Goal: Task Accomplishment & Management: Use online tool/utility

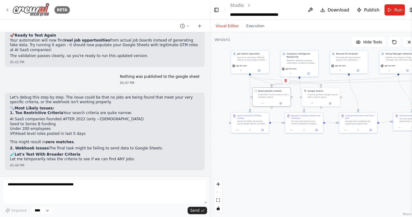
click at [8, 11] on icon at bounding box center [7, 10] width 1 height 2
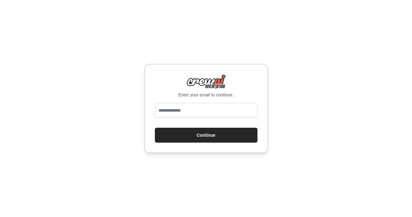
click at [176, 109] on input "email" at bounding box center [206, 110] width 103 height 15
click at [198, 112] on input "email" at bounding box center [206, 110] width 103 height 15
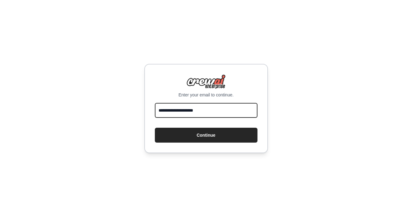
type input "**********"
click at [155, 127] on button "Continue" at bounding box center [206, 134] width 103 height 15
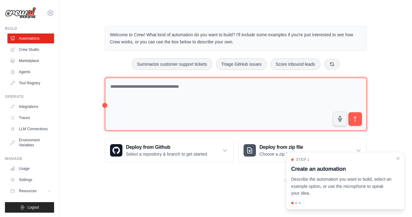
click at [156, 93] on textarea at bounding box center [236, 104] width 262 height 54
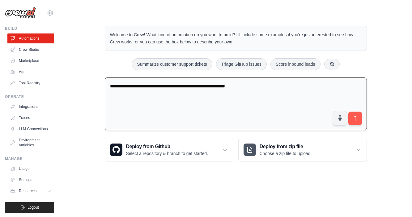
click at [233, 88] on textarea "**********" at bounding box center [236, 103] width 262 height 53
click at [277, 89] on textarea "**********" at bounding box center [236, 103] width 262 height 53
drag, startPoint x: 255, startPoint y: 85, endPoint x: 318, endPoint y: 85, distance: 63.1
click at [318, 85] on textarea "**********" at bounding box center [236, 103] width 262 height 53
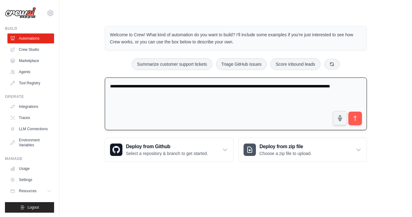
click at [230, 87] on textarea "**********" at bounding box center [236, 103] width 262 height 53
click at [172, 98] on textarea "**********" at bounding box center [236, 103] width 262 height 53
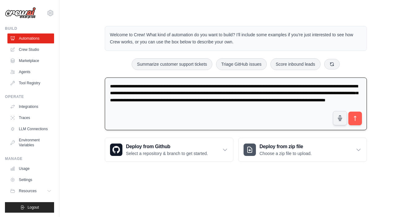
click at [241, 107] on textarea "**********" at bounding box center [236, 103] width 262 height 53
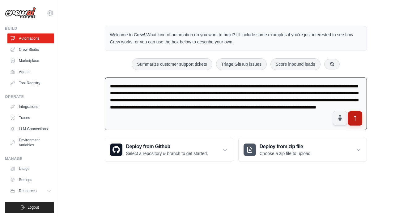
type textarea "**********"
click at [356, 119] on icon "submit" at bounding box center [355, 118] width 6 height 6
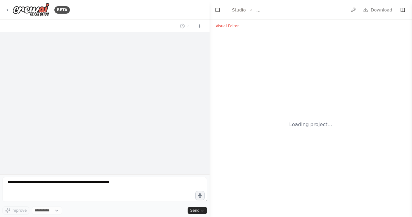
select select "****"
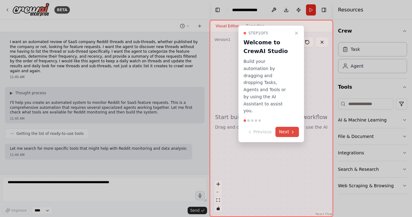
scroll to position [17, 0]
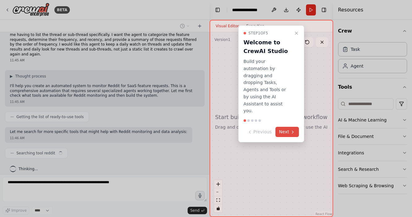
click at [282, 127] on button "Next" at bounding box center [288, 132] width 24 height 10
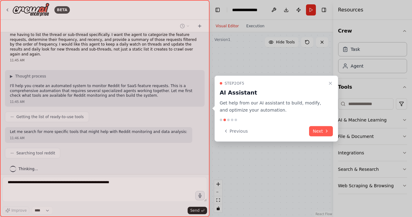
scroll to position [32, 0]
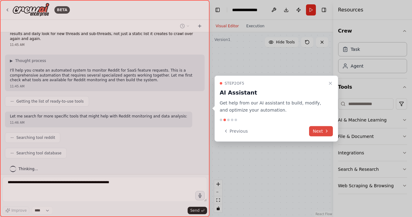
click at [321, 133] on button "Next" at bounding box center [321, 131] width 24 height 10
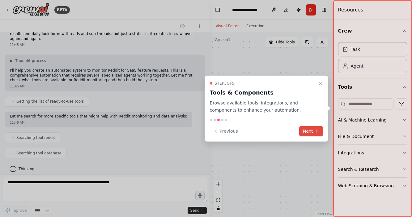
scroll to position [48, 0]
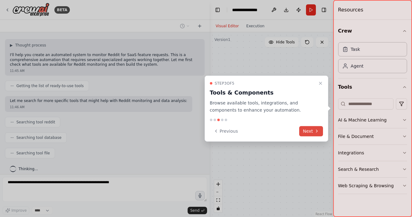
click at [315, 132] on icon at bounding box center [317, 130] width 5 height 5
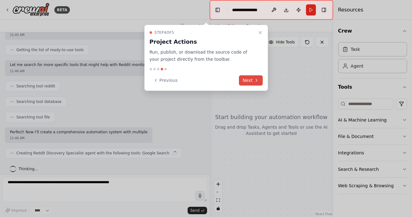
scroll to position [88, 0]
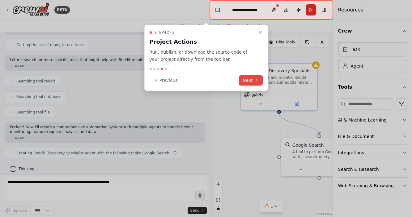
click at [250, 81] on button "Next" at bounding box center [251, 80] width 24 height 10
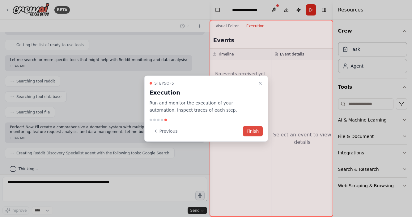
click at [254, 129] on button "Finish" at bounding box center [253, 131] width 20 height 10
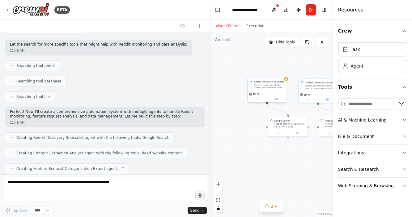
scroll to position [119, 0]
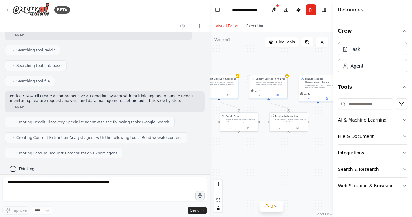
drag, startPoint x: 305, startPoint y: 161, endPoint x: 257, endPoint y: 157, distance: 48.1
click at [257, 157] on div ".deletable-edge-delete-btn { width: 20px; height: 20px; border: 0px solid #ffff…" at bounding box center [272, 124] width 124 height 184
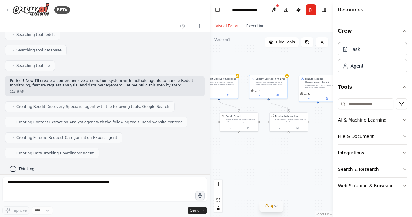
scroll to position [171, 0]
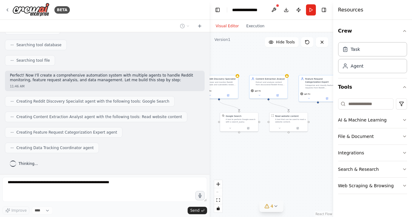
click at [274, 204] on icon at bounding box center [276, 205] width 5 height 5
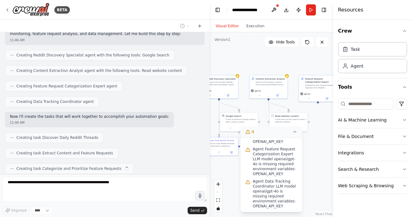
scroll to position [202, 0]
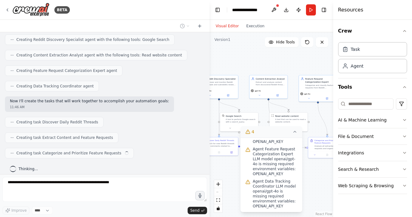
click at [312, 186] on div ".deletable-edge-delete-btn { width: 20px; height: 20px; border: 0px solid #ffff…" at bounding box center [272, 124] width 124 height 184
click at [295, 133] on icon at bounding box center [295, 131] width 5 height 5
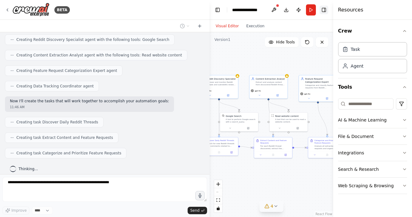
click at [324, 8] on button "Toggle Right Sidebar" at bounding box center [324, 10] width 9 height 9
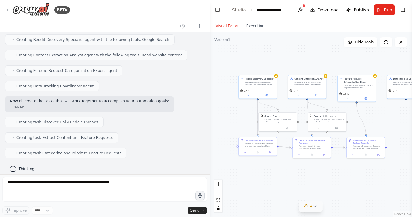
drag, startPoint x: 304, startPoint y: 188, endPoint x: 342, endPoint y: 188, distance: 38.7
click at [342, 188] on div ".deletable-edge-delete-btn { width: 20px; height: 20px; border: 0px solid #ffff…" at bounding box center [311, 124] width 203 height 184
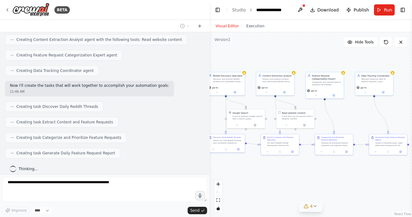
scroll to position [253, 0]
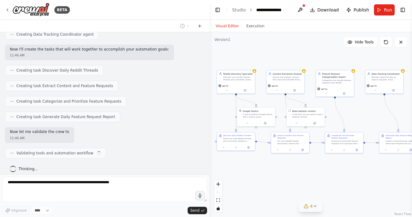
drag, startPoint x: 328, startPoint y: 187, endPoint x: 306, endPoint y: 182, distance: 22.2
click at [306, 182] on div ".deletable-edge-delete-btn { width: 20px; height: 20px; border: 0px solid #ffff…" at bounding box center [311, 124] width 203 height 184
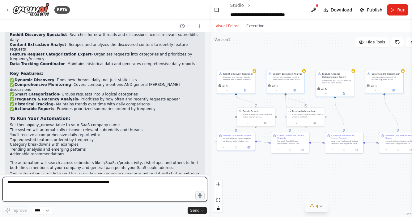
scroll to position [459, 0]
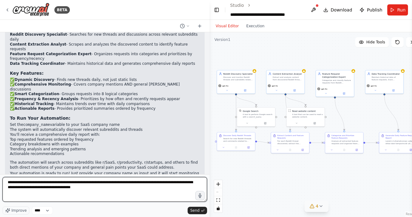
type textarea "**********"
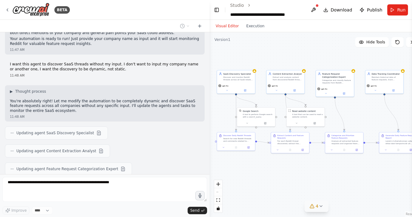
scroll to position [611, 0]
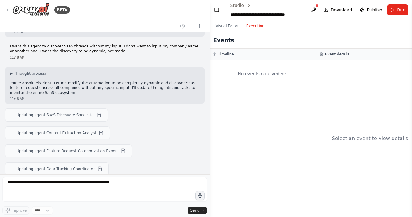
click at [252, 25] on button "Execution" at bounding box center [256, 25] width 26 height 7
click at [223, 25] on button "Visual Editor" at bounding box center [227, 25] width 31 height 7
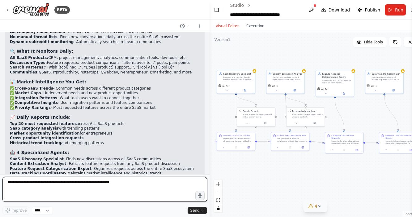
scroll to position [1006, 0]
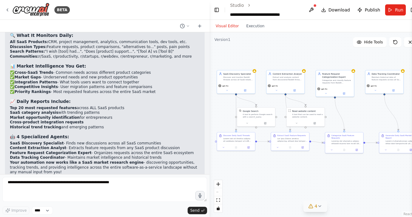
click at [318, 206] on icon at bounding box center [320, 205] width 5 height 5
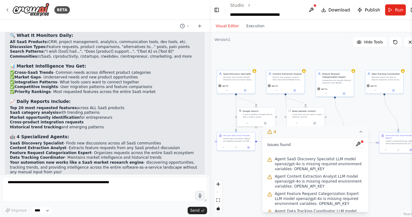
click at [308, 166] on span "Agent SaaS Discovery Specialist LLM model openai/gpt-4o is missing required env…" at bounding box center [319, 163] width 89 height 15
click at [360, 144] on button at bounding box center [358, 143] width 11 height 7
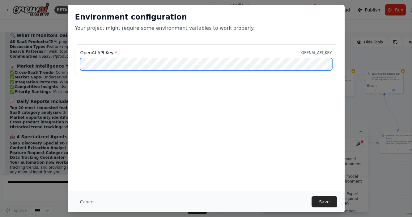
scroll to position [0, 84]
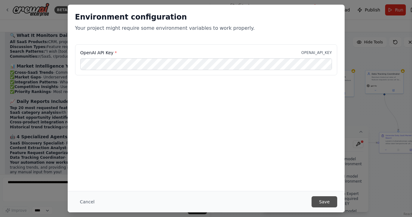
click at [326, 201] on button "Save" at bounding box center [324, 201] width 25 height 11
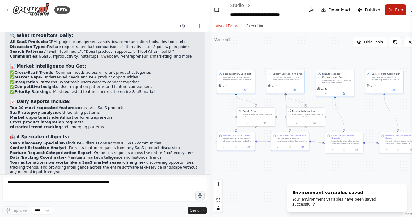
click at [395, 7] on span "Run" at bounding box center [399, 10] width 8 height 6
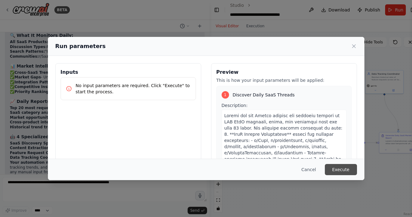
click at [333, 165] on button "Execute" at bounding box center [341, 169] width 32 height 11
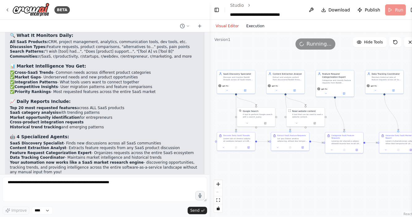
click at [255, 25] on button "Execution" at bounding box center [256, 25] width 26 height 7
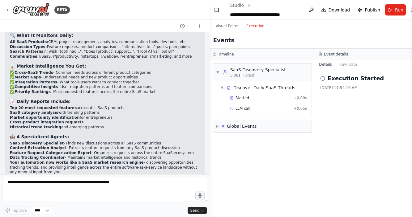
click at [256, 24] on button "Execution" at bounding box center [256, 25] width 26 height 7
click at [228, 24] on button "Visual Editor" at bounding box center [227, 25] width 31 height 7
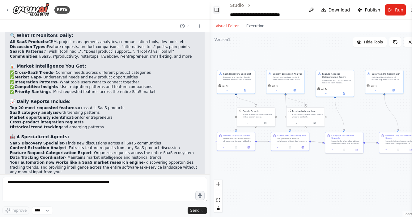
click at [215, 11] on button "Toggle Left Sidebar" at bounding box center [217, 10] width 7 height 9
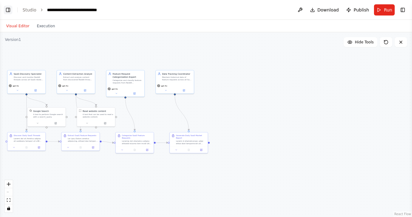
click at [7, 9] on button "Toggle Left Sidebar" at bounding box center [8, 10] width 9 height 9
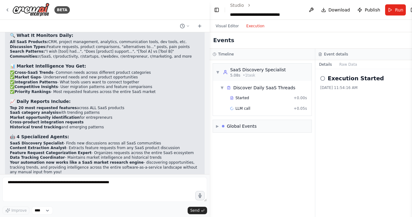
click at [248, 25] on button "Execution" at bounding box center [256, 25] width 26 height 7
click at [226, 25] on button "Visual Editor" at bounding box center [227, 25] width 31 height 7
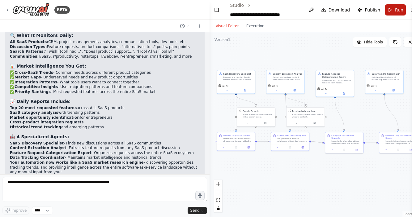
click at [395, 11] on span "Run" at bounding box center [399, 10] width 8 height 6
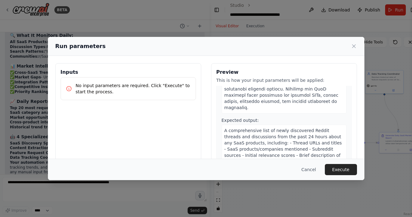
scroll to position [213, 0]
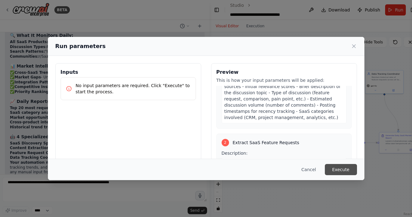
click at [337, 166] on button "Execute" at bounding box center [341, 169] width 32 height 11
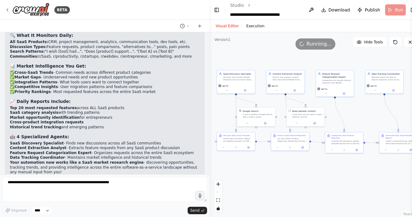
click at [251, 27] on button "Execution" at bounding box center [256, 25] width 26 height 7
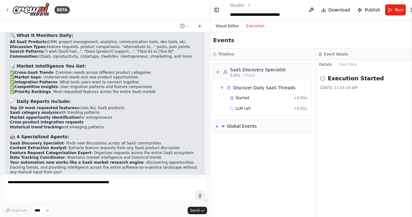
click at [231, 24] on button "Visual Editor" at bounding box center [227, 25] width 31 height 7
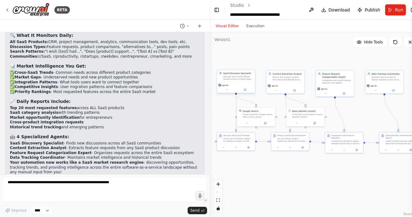
click at [237, 75] on div "SaaS Discovery Specialist Discover and monitor Reddit threads across all SaaS-r…" at bounding box center [238, 75] width 30 height 9
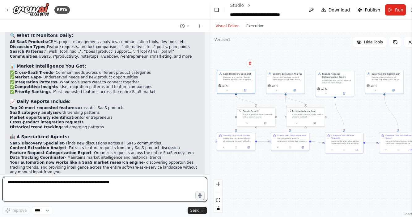
click at [150, 183] on textarea at bounding box center [104, 189] width 205 height 25
paste textarea "**********"
type textarea "**********"
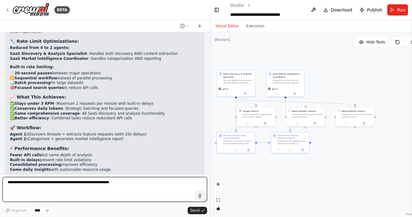
scroll to position [1527, 0]
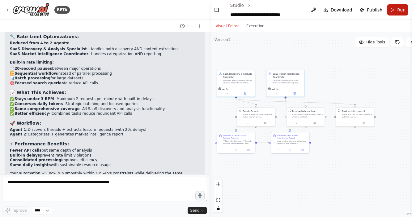
click at [392, 10] on button "Run" at bounding box center [398, 9] width 21 height 11
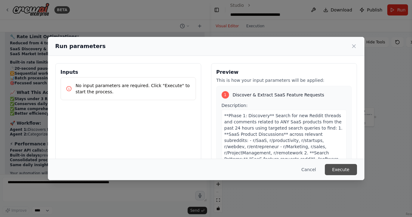
click at [345, 172] on button "Execute" at bounding box center [341, 169] width 32 height 11
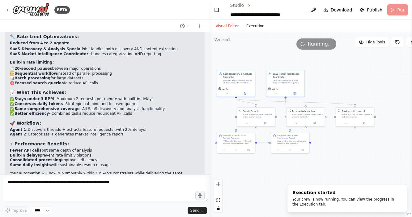
click at [260, 28] on button "Execution" at bounding box center [256, 25] width 26 height 7
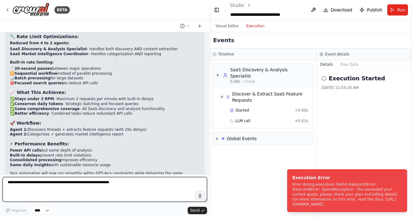
click at [89, 181] on textarea at bounding box center [104, 189] width 205 height 25
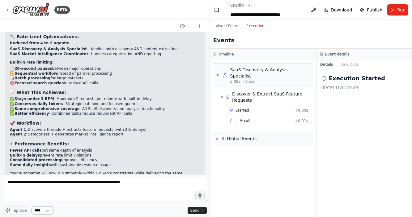
click at [51, 211] on select "****" at bounding box center [42, 210] width 21 height 8
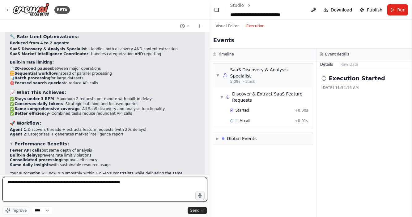
click at [143, 188] on textarea "**********" at bounding box center [104, 189] width 205 height 25
paste textarea "**********"
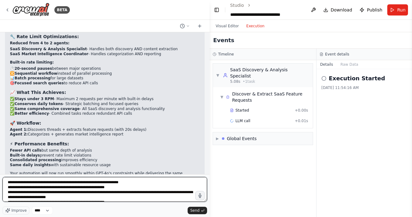
scroll to position [3, 0]
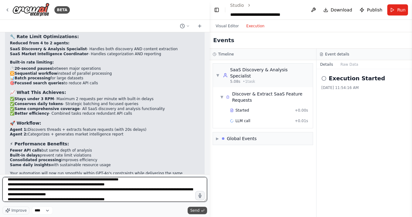
type textarea "**********"
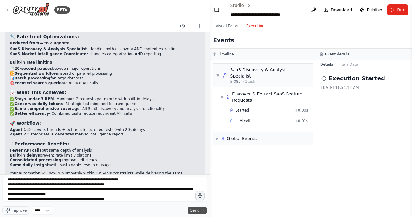
click at [198, 210] on span "Send" at bounding box center [194, 210] width 9 height 5
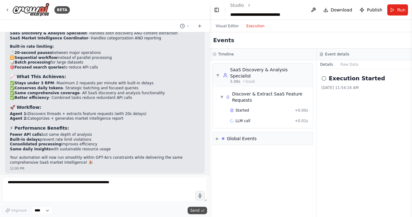
scroll to position [1578, 0]
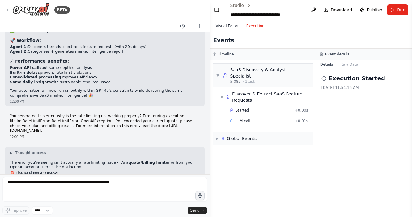
click at [231, 26] on button "Visual Editor" at bounding box center [227, 25] width 31 height 7
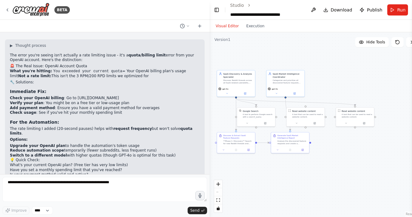
scroll to position [1721, 0]
